Goal: Task Accomplishment & Management: Manage account settings

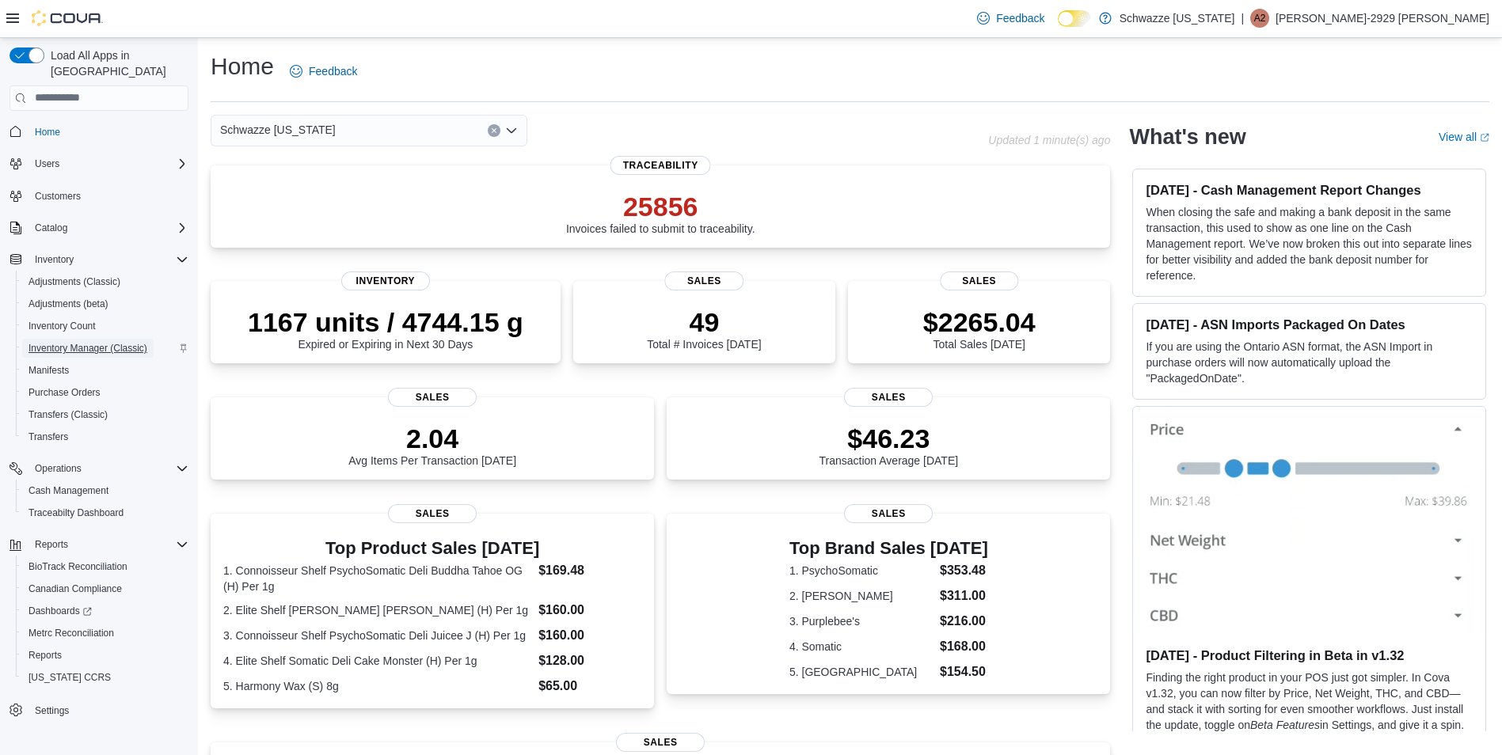
click at [105, 342] on span "Inventory Manager (Classic)" at bounding box center [88, 348] width 119 height 13
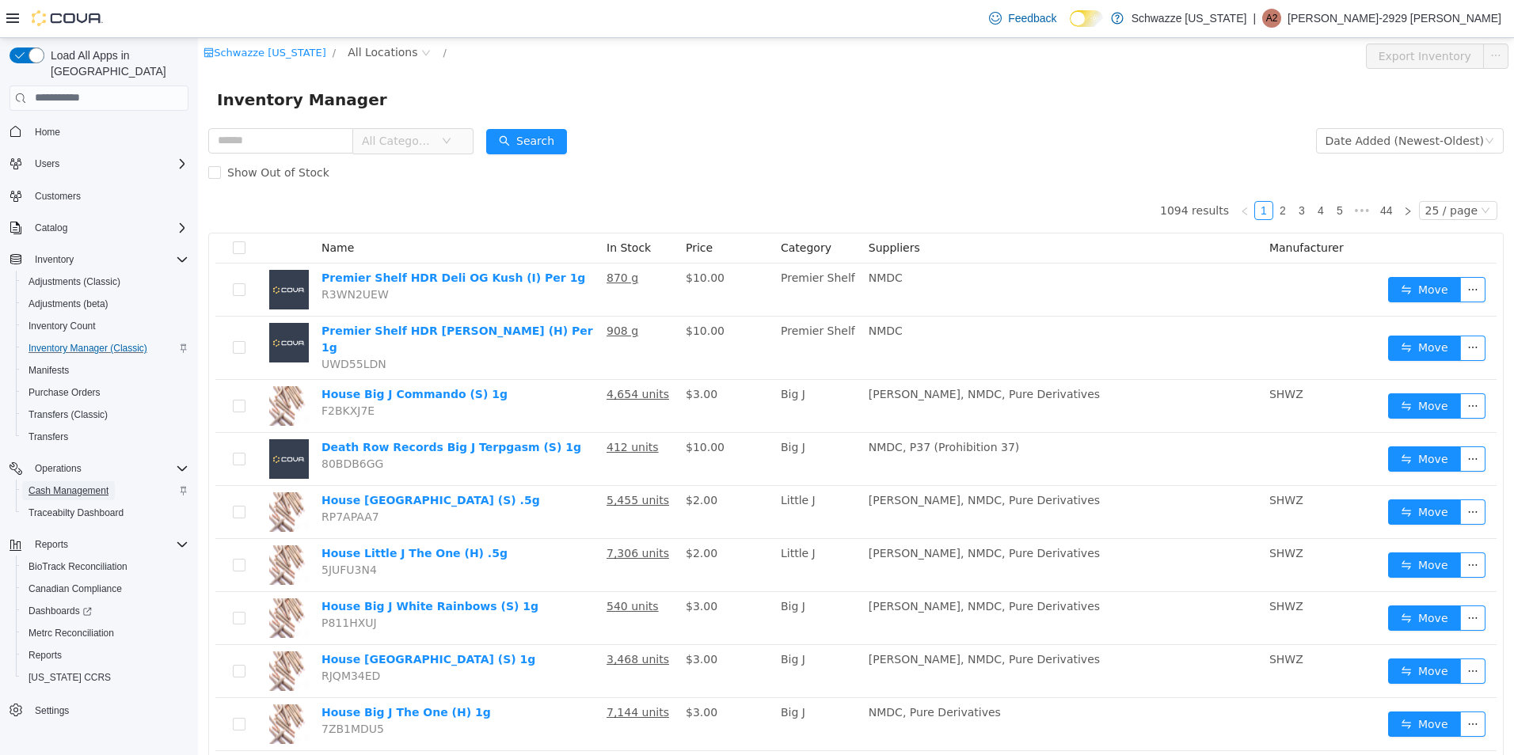
click at [87, 485] on span "Cash Management" at bounding box center [69, 491] width 80 height 13
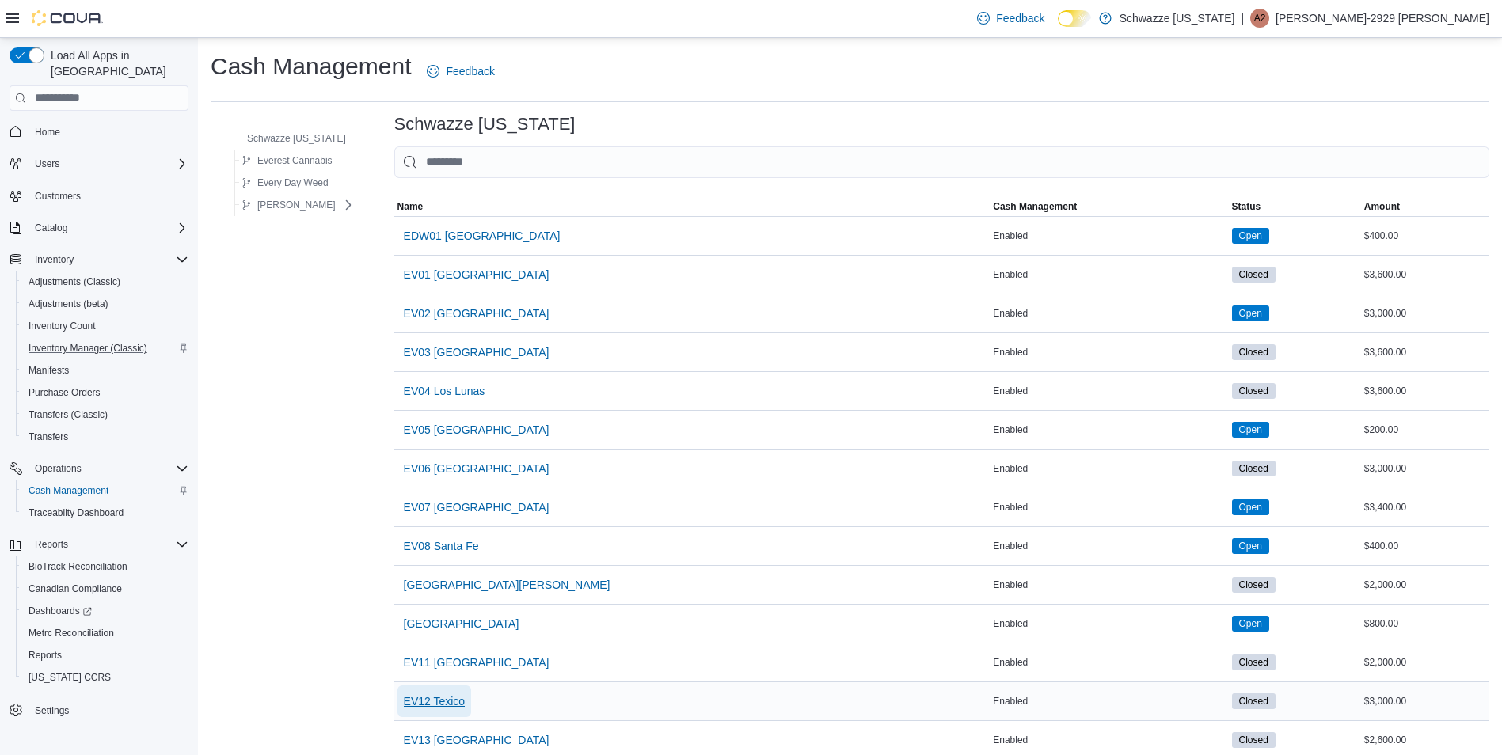
click at [439, 698] on span "EV12 Texico" at bounding box center [435, 702] width 62 height 16
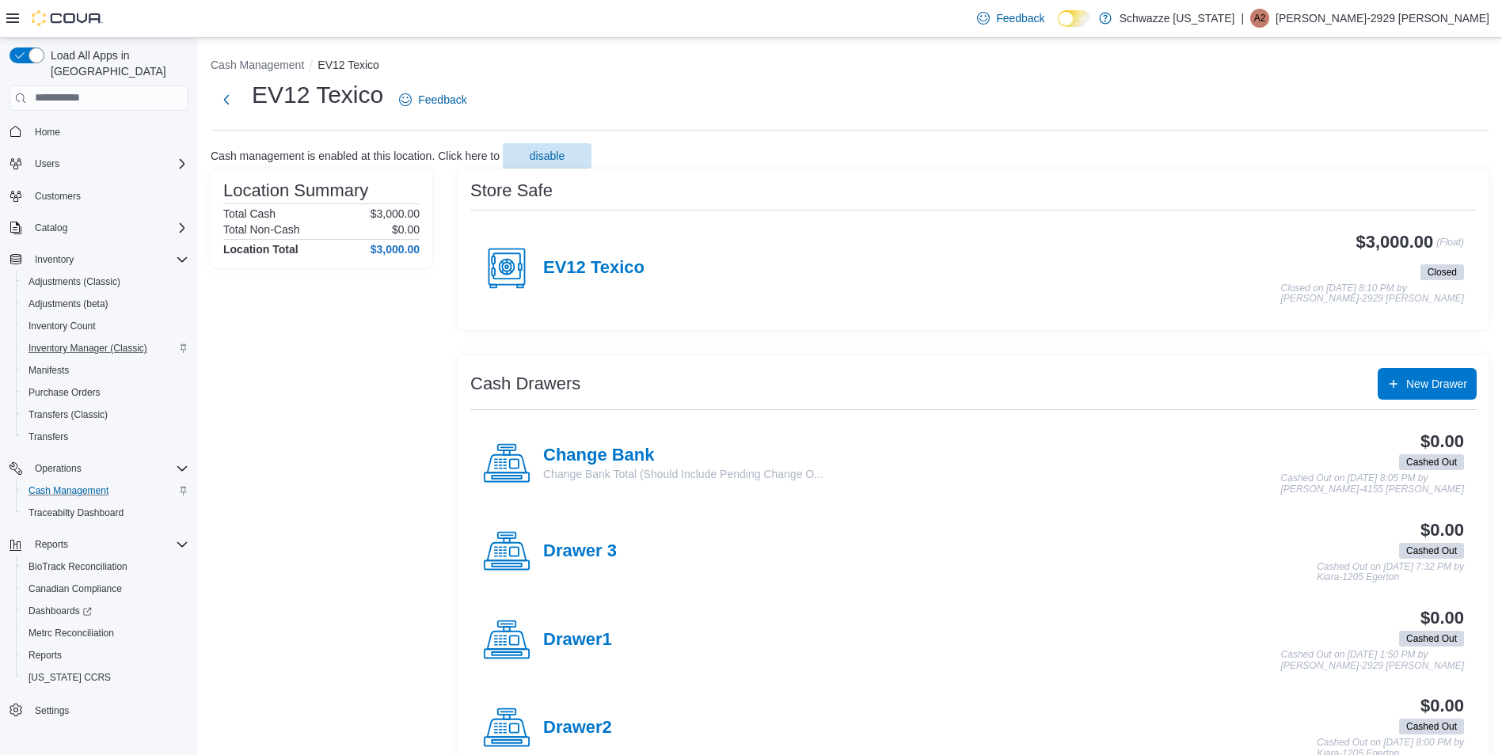
click at [569, 257] on div "EV12 Texico" at bounding box center [564, 269] width 162 height 48
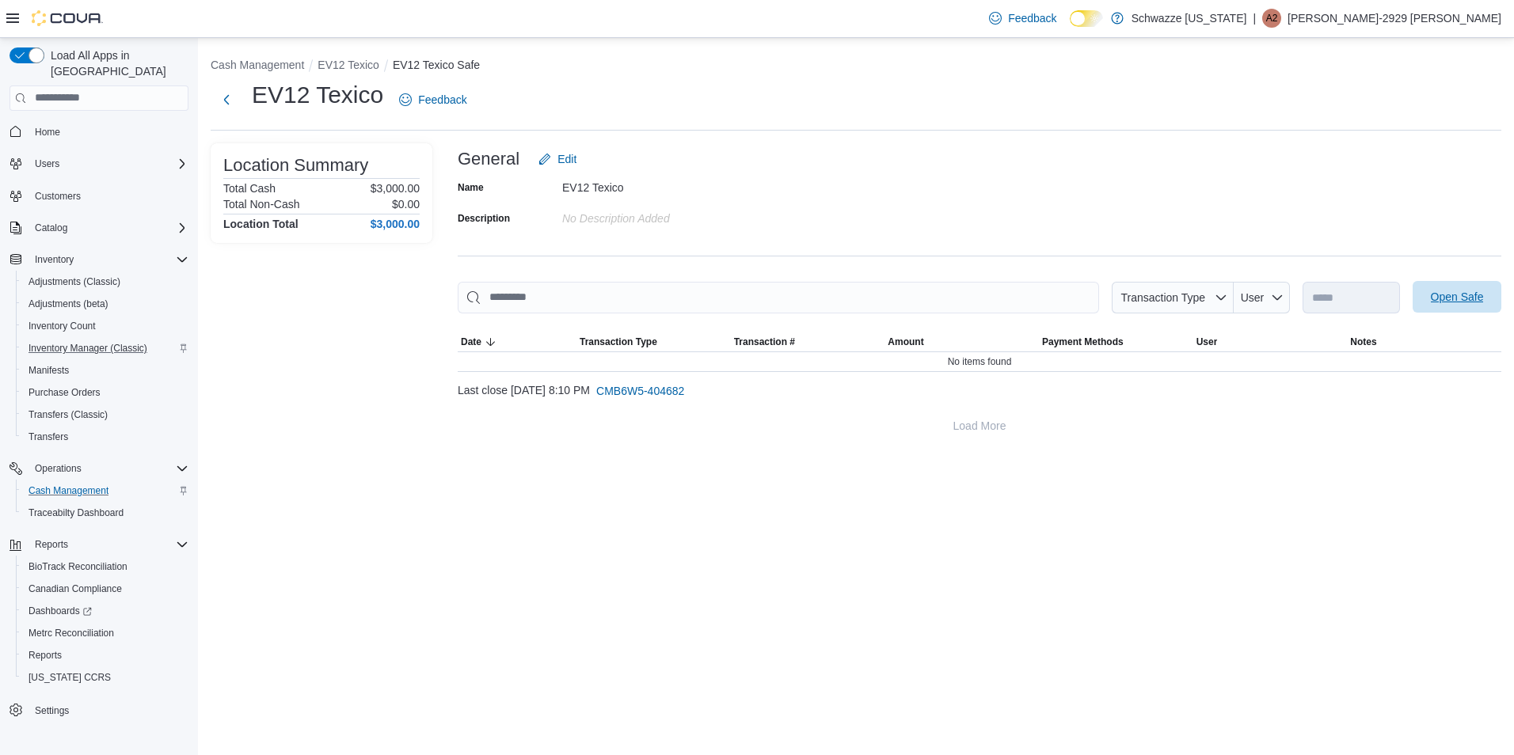
click at [1451, 286] on span "Open Safe" at bounding box center [1457, 297] width 70 height 32
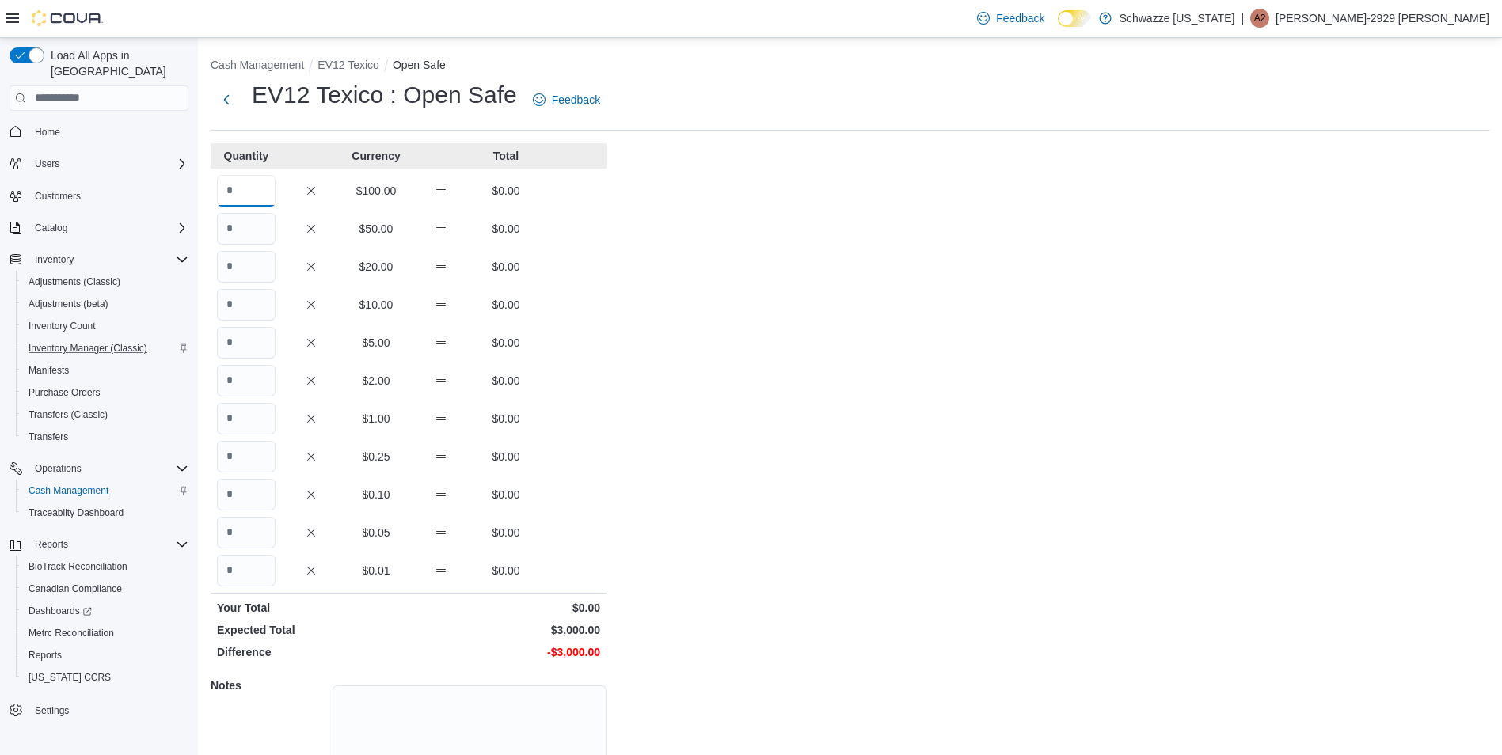
click at [247, 204] on input "Quantity" at bounding box center [246, 191] width 59 height 32
type input "**"
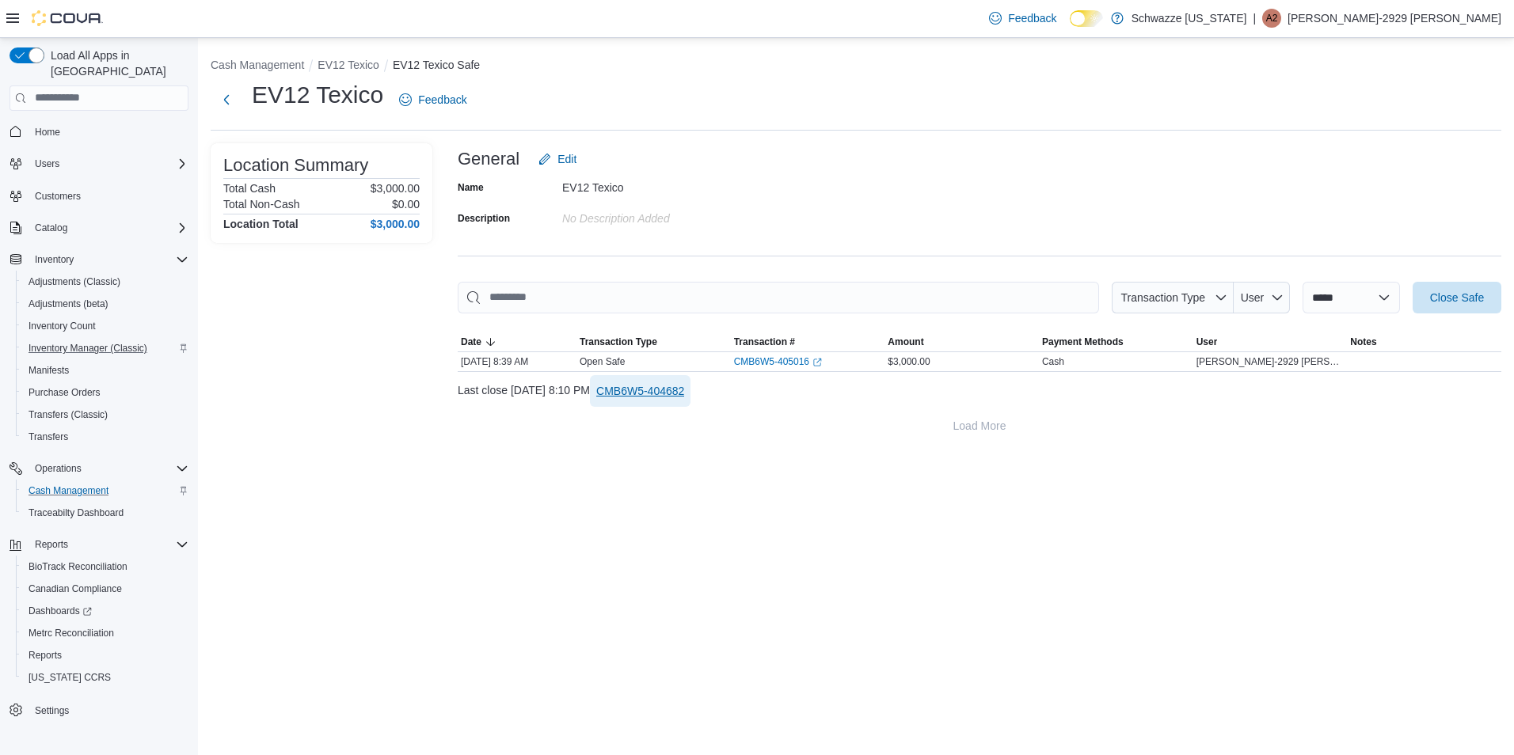
click at [684, 388] on span "CMB6W5-404682" at bounding box center [640, 391] width 88 height 16
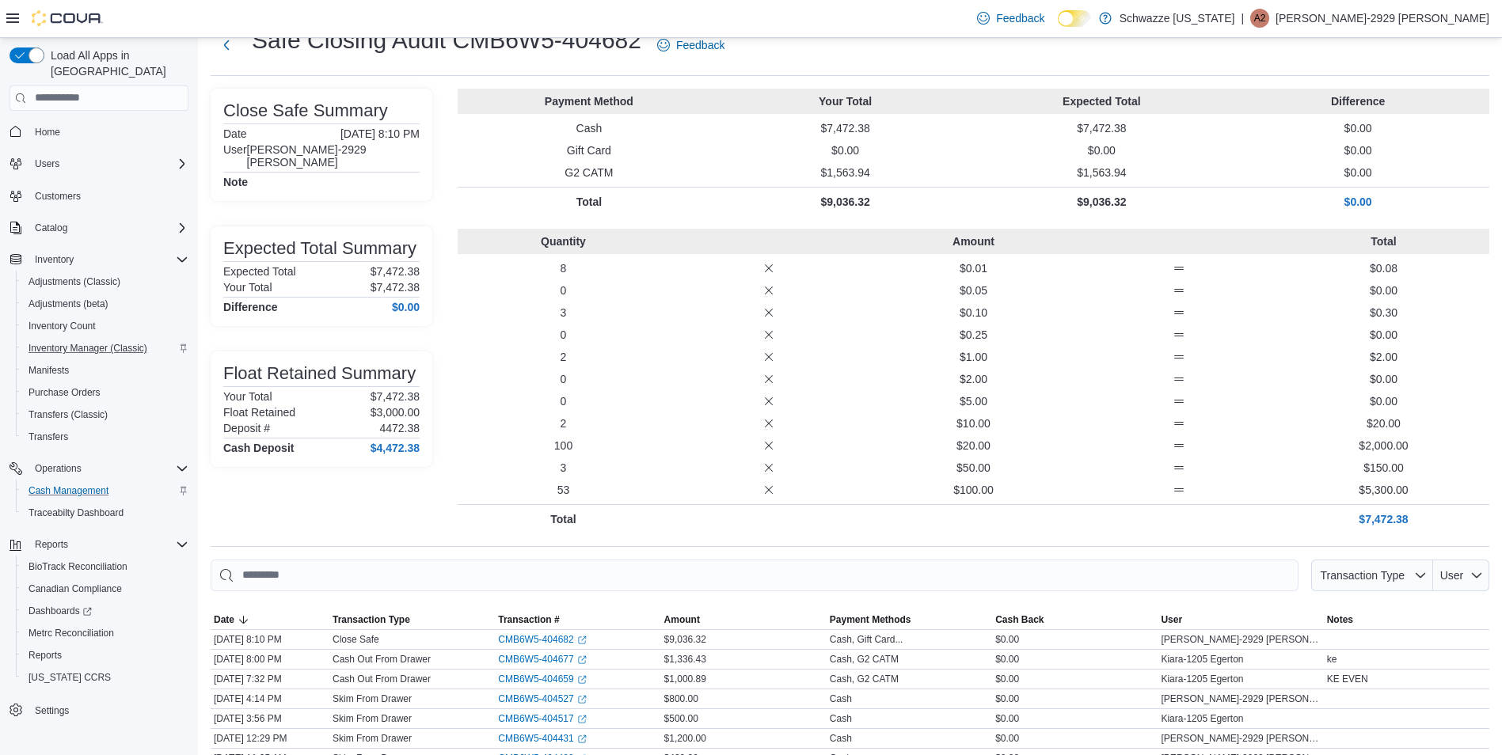
scroll to position [81, 0]
